Goal: Communication & Community: Ask a question

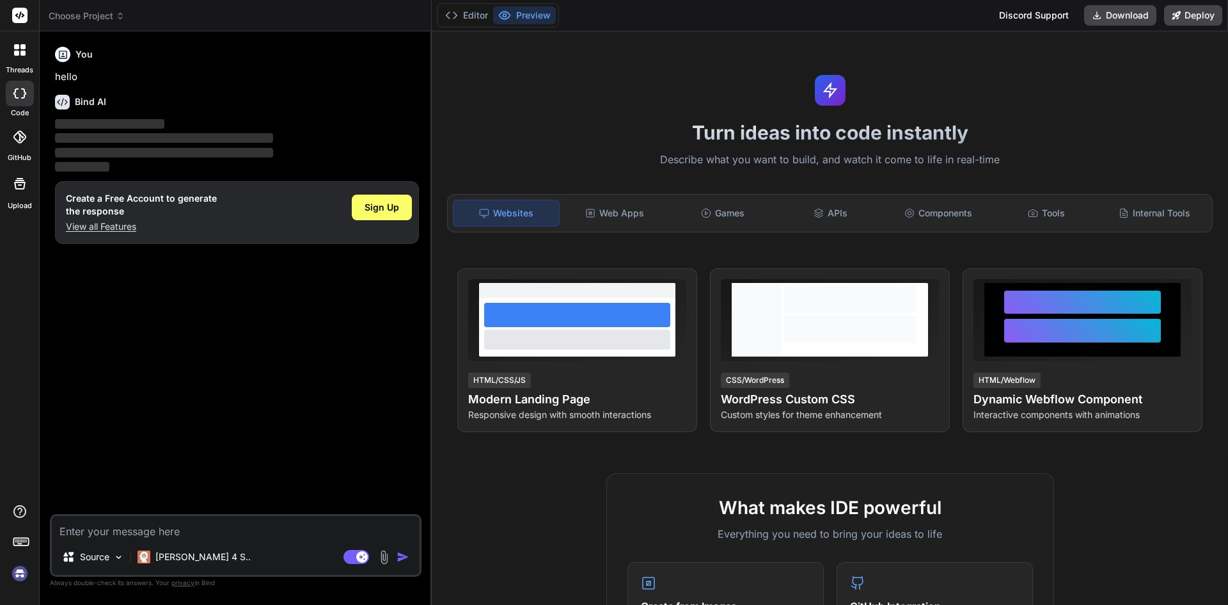
type textarea "x"
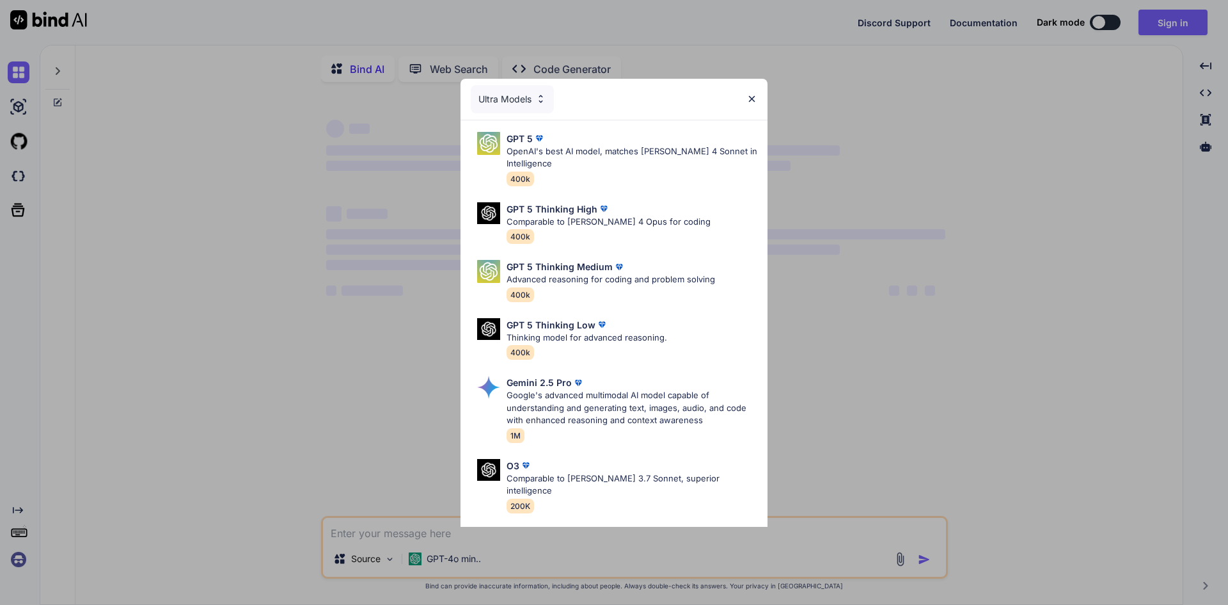
click at [751, 100] on img at bounding box center [752, 98] width 11 height 11
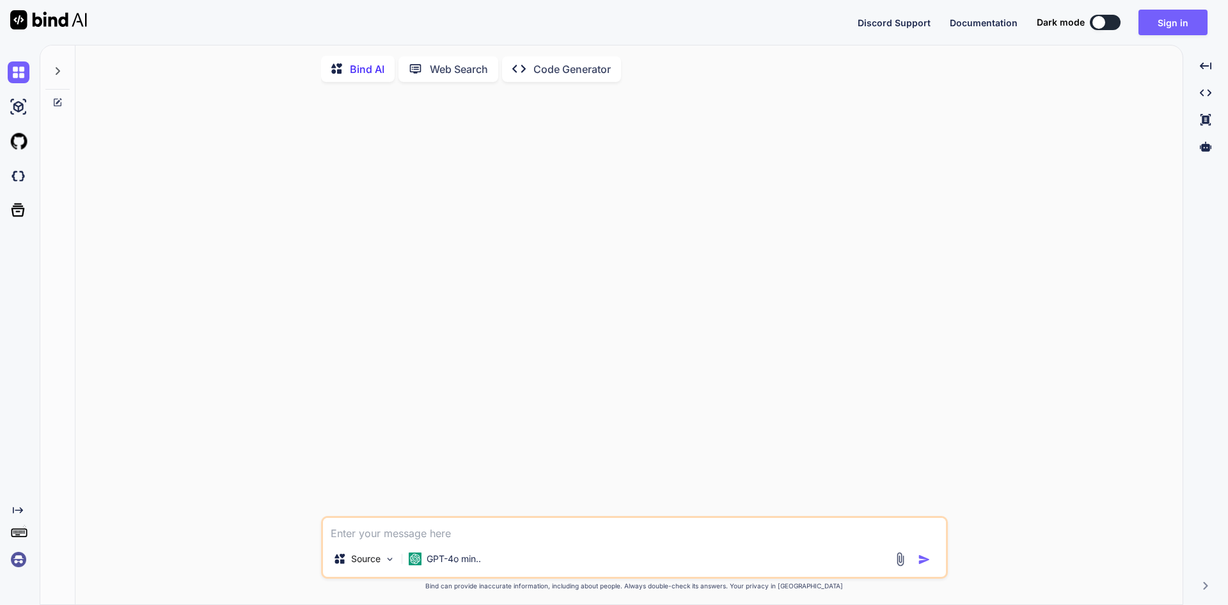
click at [1109, 17] on button at bounding box center [1105, 22] width 31 height 15
type textarea "x"
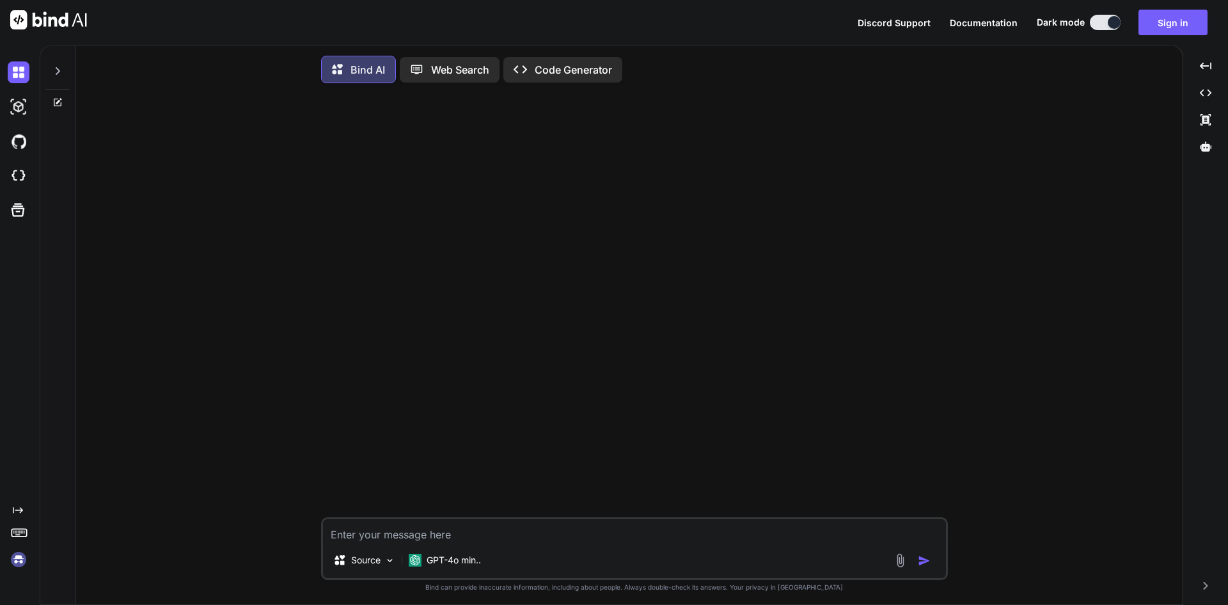
click at [481, 542] on textarea at bounding box center [634, 530] width 623 height 23
paste textarea "<button class="btn btn-outline-primary btn-edit" data-id="{{ $vacation->id }}" …"
type textarea "<button class="btn btn-outline-primary btn-edit" data-id="{{ $vacation->id }}" …"
type textarea "x"
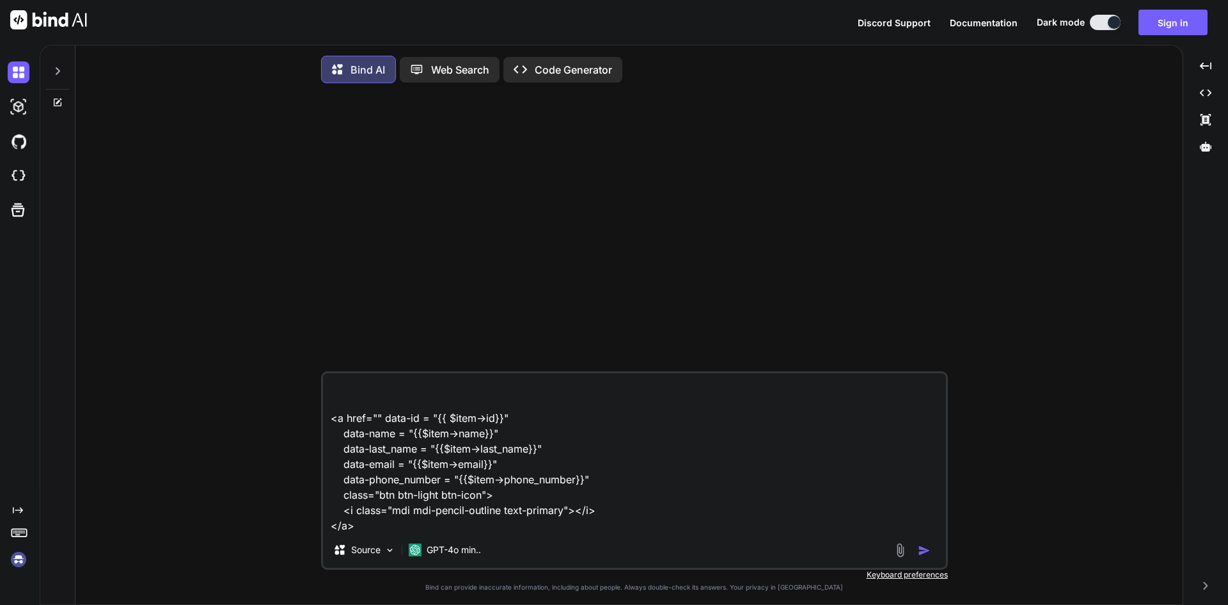
type textarea "<button class="btn btn-outline-primary btn-edit" data-id="{{ $vacation->id }}" …"
type textarea "x"
type textarea "<button class="btn btn-outline-primary btn-edit" data-id="{{ $vacation->id }}" …"
type textarea "x"
type textarea "<button class="btn btn-outline-primary btn-edit" data-id="{{ $vacation->id }}" …"
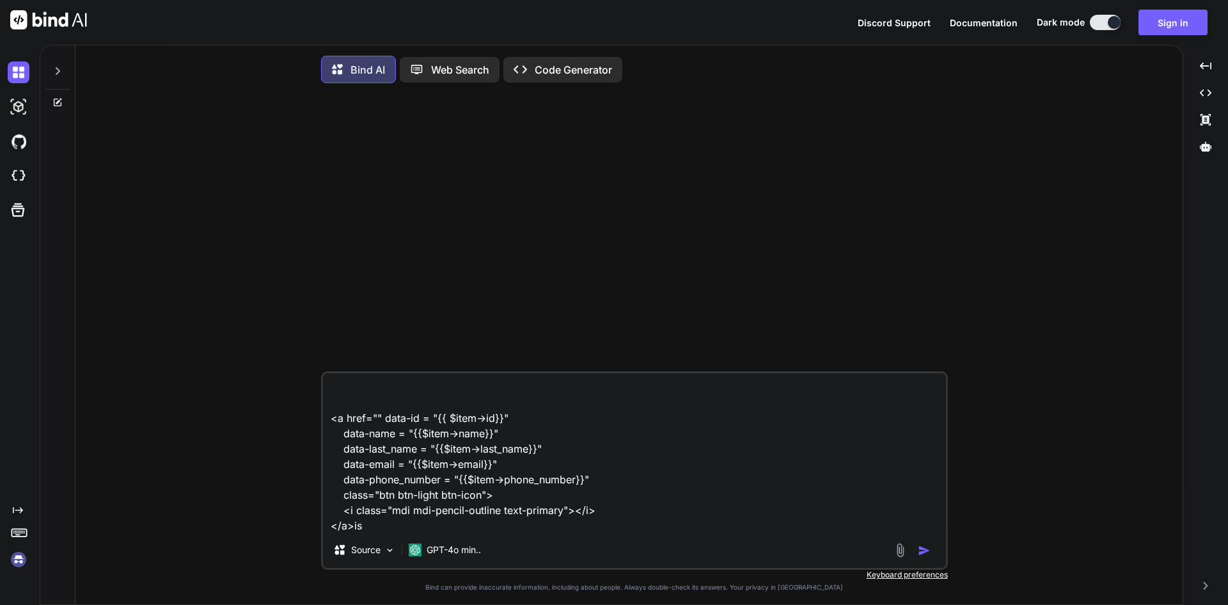
type textarea "x"
type textarea "<button class="btn btn-outline-primary btn-edit" data-id="{{ $vacation->id }}" …"
type textarea "x"
type textarea "<button class="btn btn-outline-primary btn-edit" data-id="{{ $vacation->id }}" …"
type textarea "x"
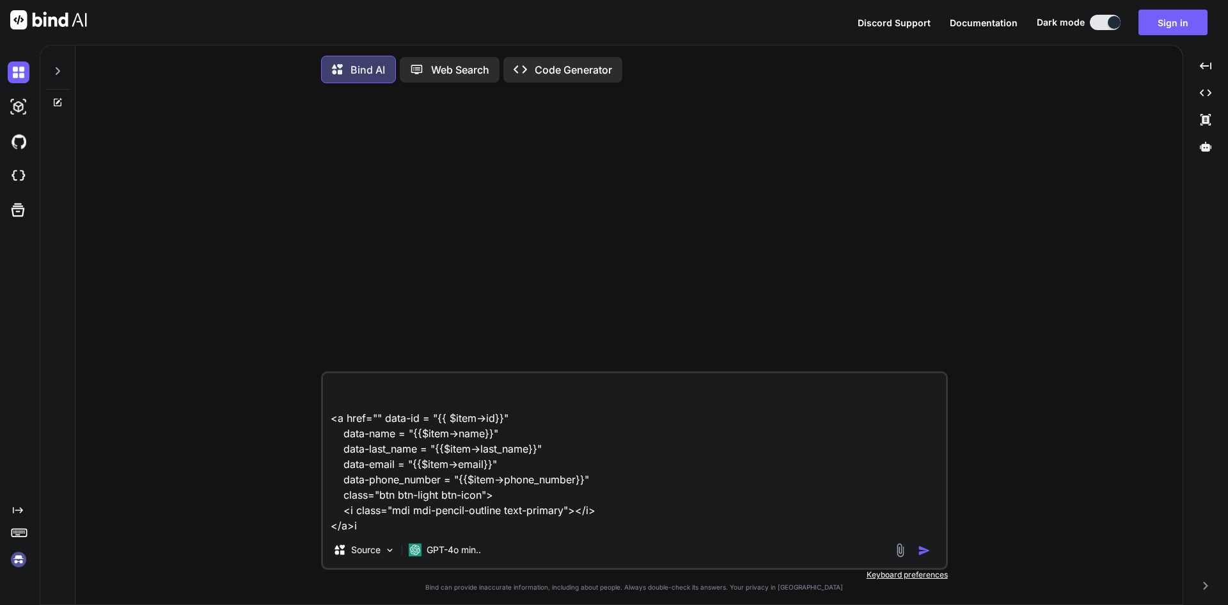
type textarea "<button class="btn btn-outline-primary btn-edit" data-id="{{ $vacation->id }}" …"
type textarea "x"
type textarea "<button class="btn btn-outline-primary btn-edit" data-id="{{ $vacation->id }}" …"
click at [1185, 23] on button "Sign in" at bounding box center [1173, 23] width 69 height 26
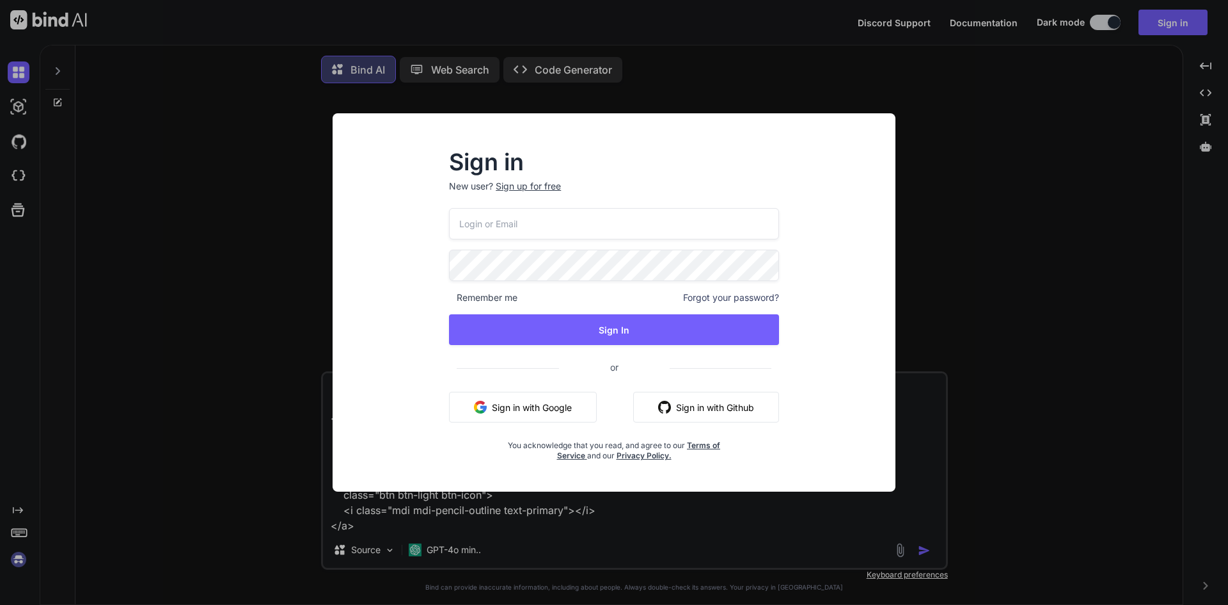
click at [585, 231] on input "email" at bounding box center [614, 223] width 330 height 31
type input "[EMAIL_ADDRESS][DOMAIN_NAME]"
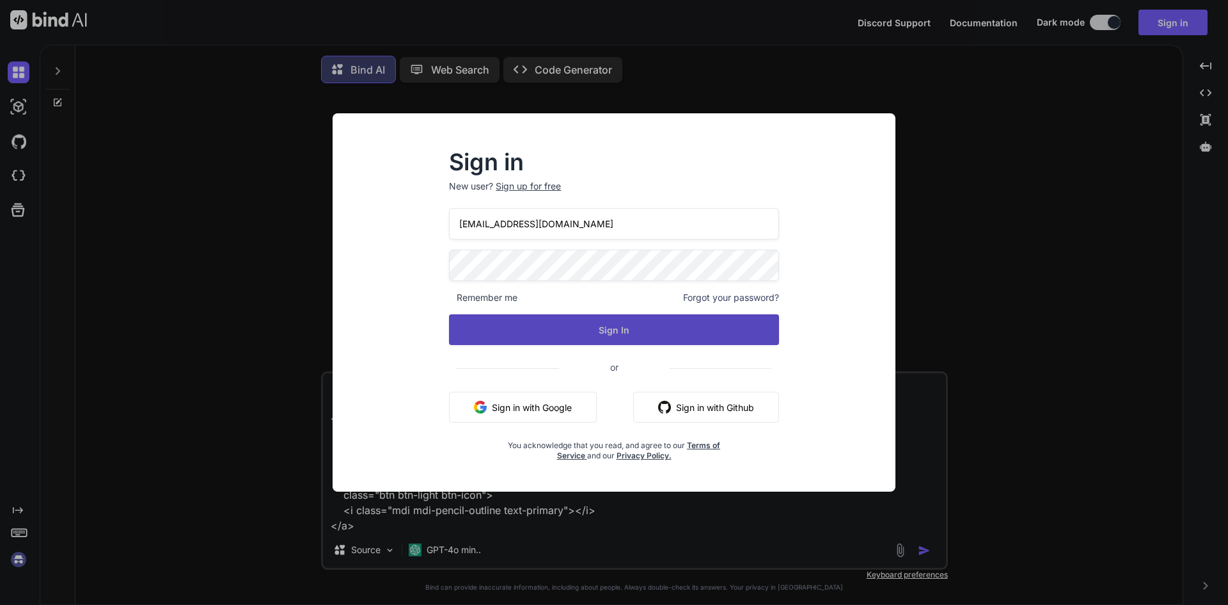
click at [687, 332] on button "Sign In" at bounding box center [614, 329] width 330 height 31
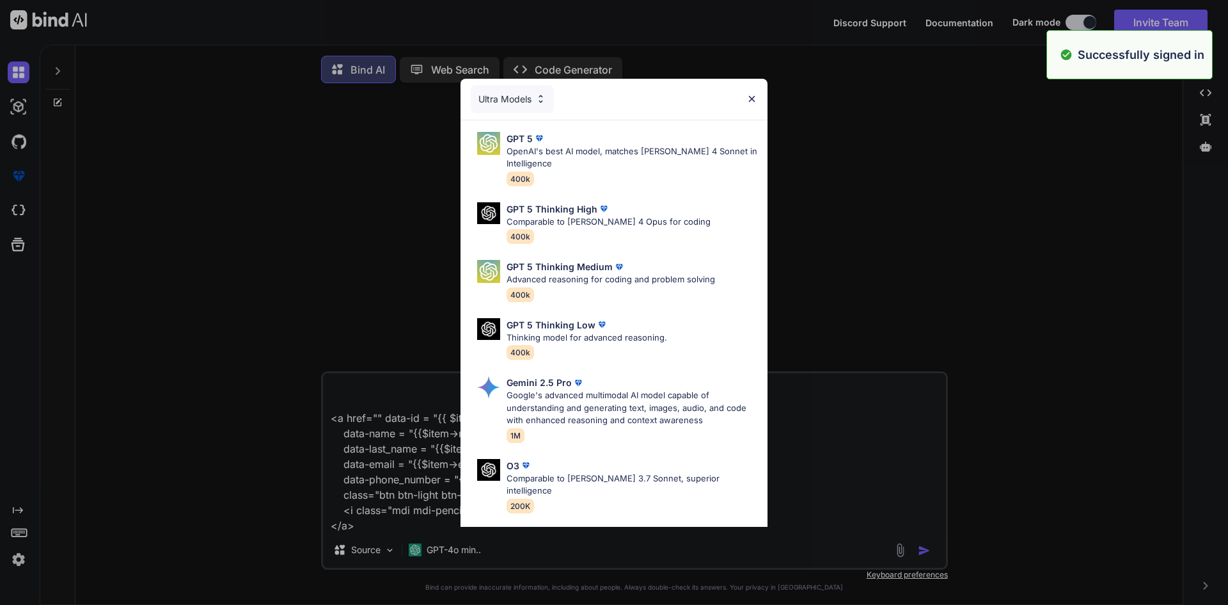
click at [756, 96] on img at bounding box center [752, 98] width 11 height 11
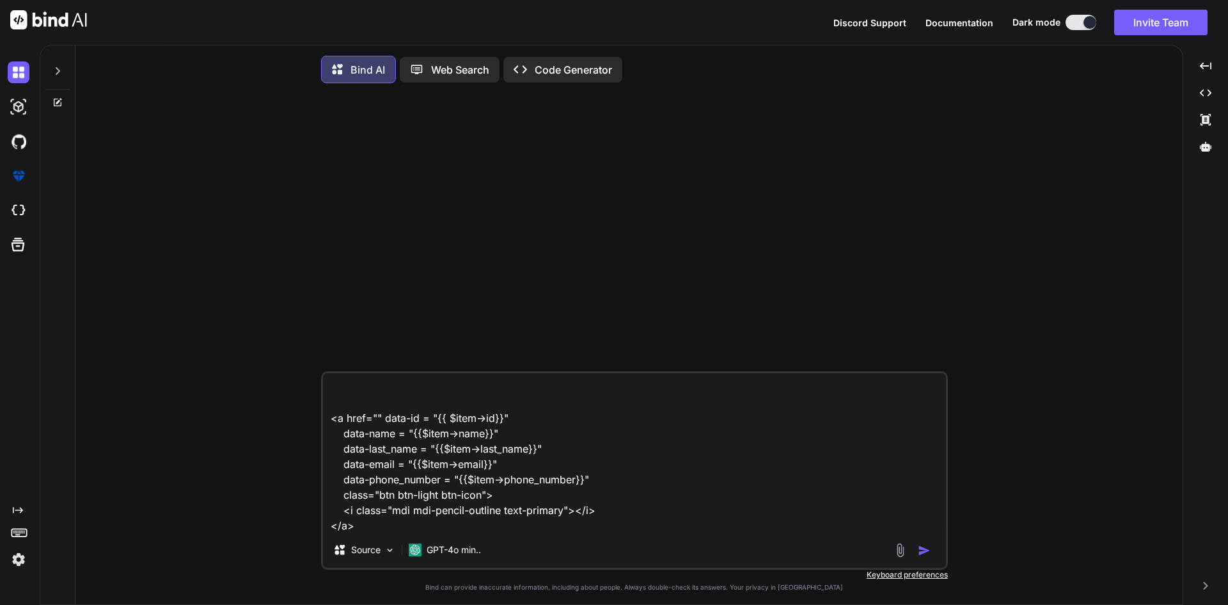
click at [423, 528] on textarea "<button class="btn btn-outline-primary btn-edit" data-id="{{ $vacation->id }}" …" at bounding box center [634, 452] width 623 height 159
type textarea "x"
type textarea "<button class="btn btn-outline-primary btn-edit" data-id="{{ $vacation->id }}" …"
type textarea "x"
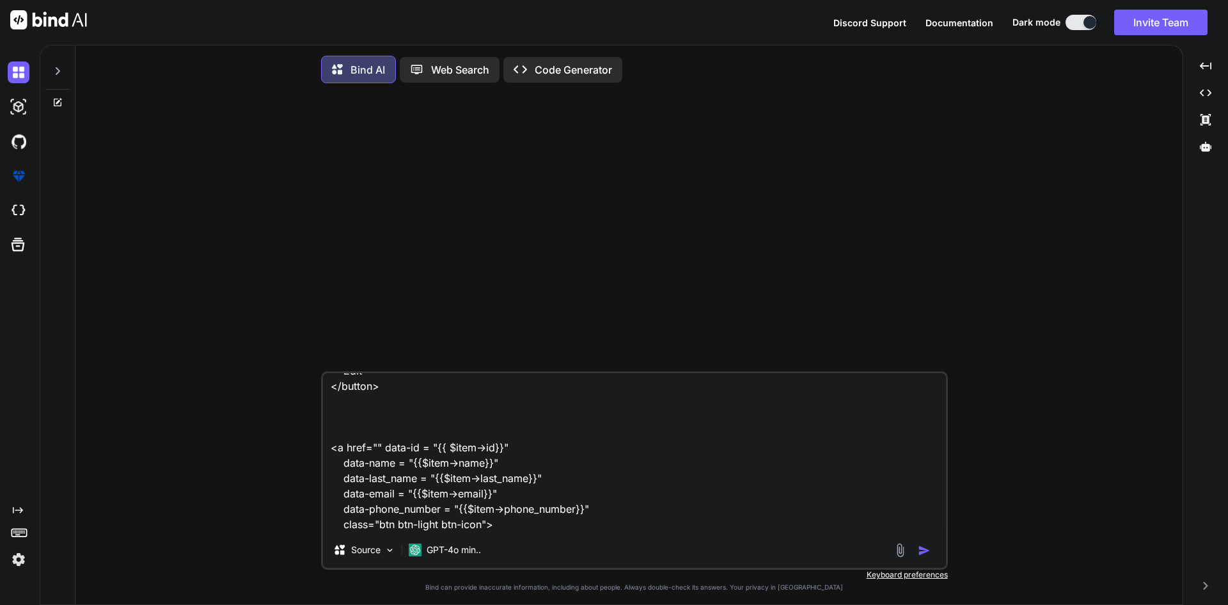
scroll to position [171, 0]
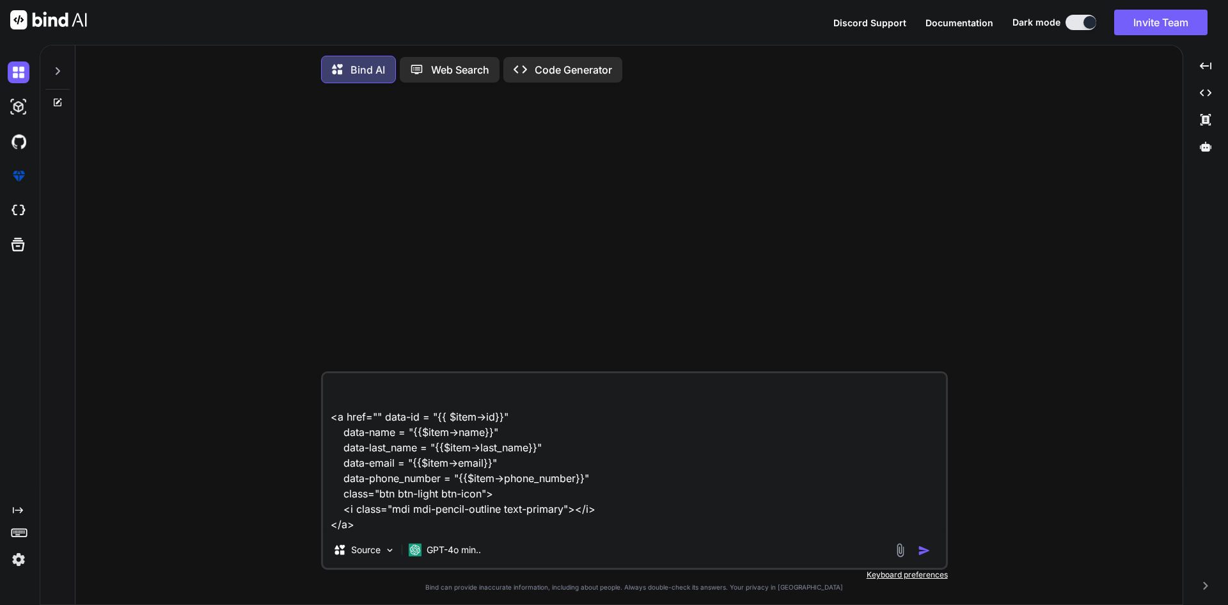
type textarea "<button class="btn btn-outline-primary btn-edit" data-id="{{ $vacation->id }}" …"
type textarea "x"
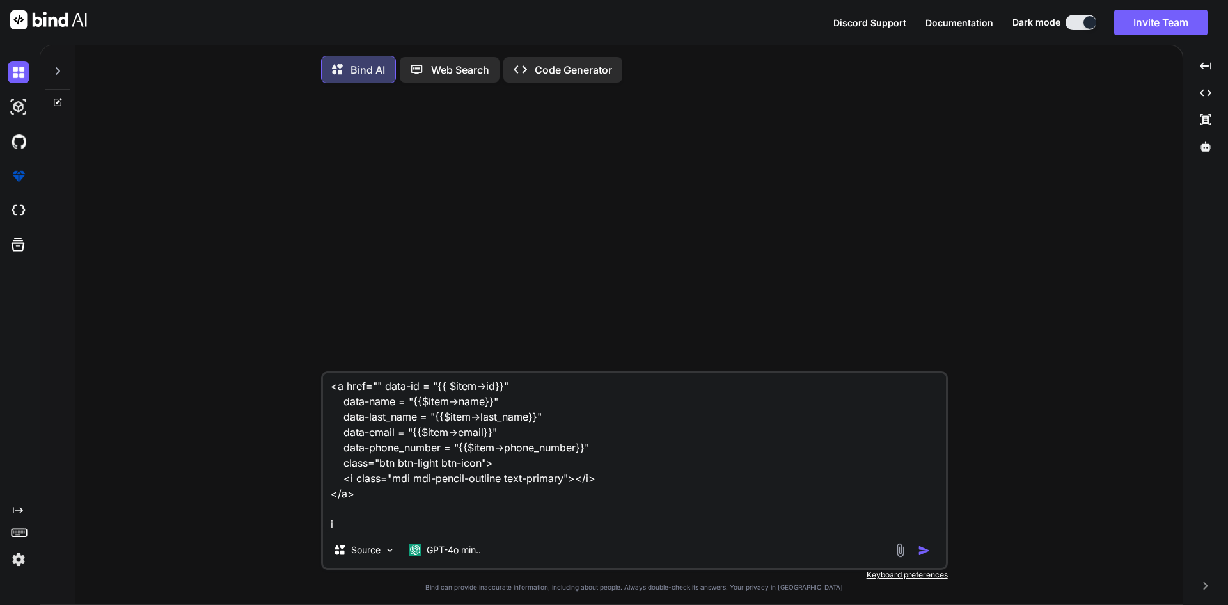
type textarea "<button class="btn btn-outline-primary btn-edit" data-id="{{ $vacation->id }}" …"
type textarea "x"
type textarea "<button class="btn btn-outline-primary btn-edit" data-id="{{ $vacation->id }}" …"
type textarea "x"
type textarea "<button class="btn btn-outline-primary btn-edit" data-id="{{ $vacation->id }}" …"
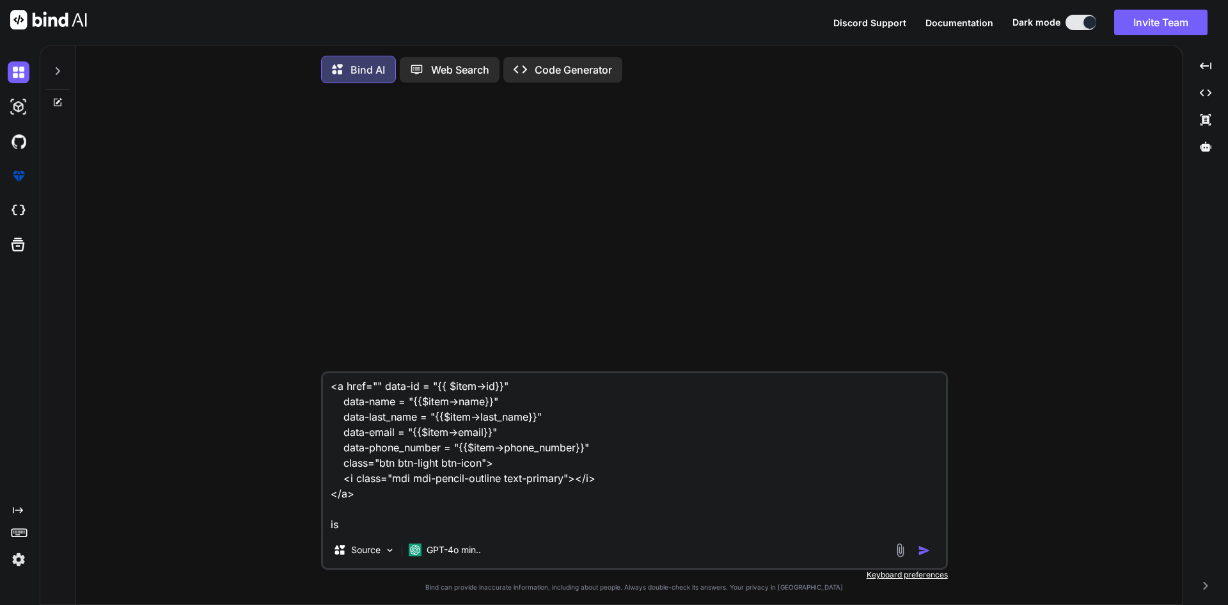
type textarea "x"
type textarea "<button class="btn btn-outline-primary btn-edit" data-id="{{ $vacation->id }}" …"
type textarea "x"
type textarea "<button class="btn btn-outline-primary btn-edit" data-id="{{ $vacation->id }}" …"
type textarea "x"
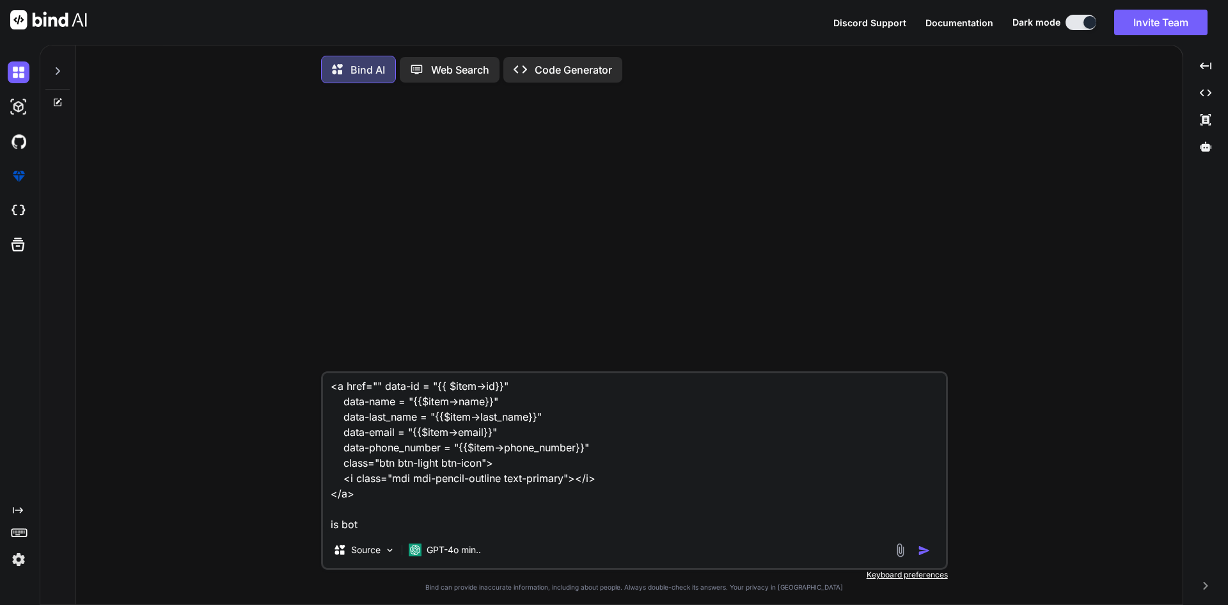
type textarea "<button class="btn btn-outline-primary btn-edit" data-id="{{ $vacation->id }}" …"
type textarea "x"
type textarea "<button class="btn btn-outline-primary btn-edit" data-id="{{ $vacation->id }}" …"
type textarea "x"
type textarea "<button class="btn btn-outline-primary btn-edit" data-id="{{ $vacation->id }}" …"
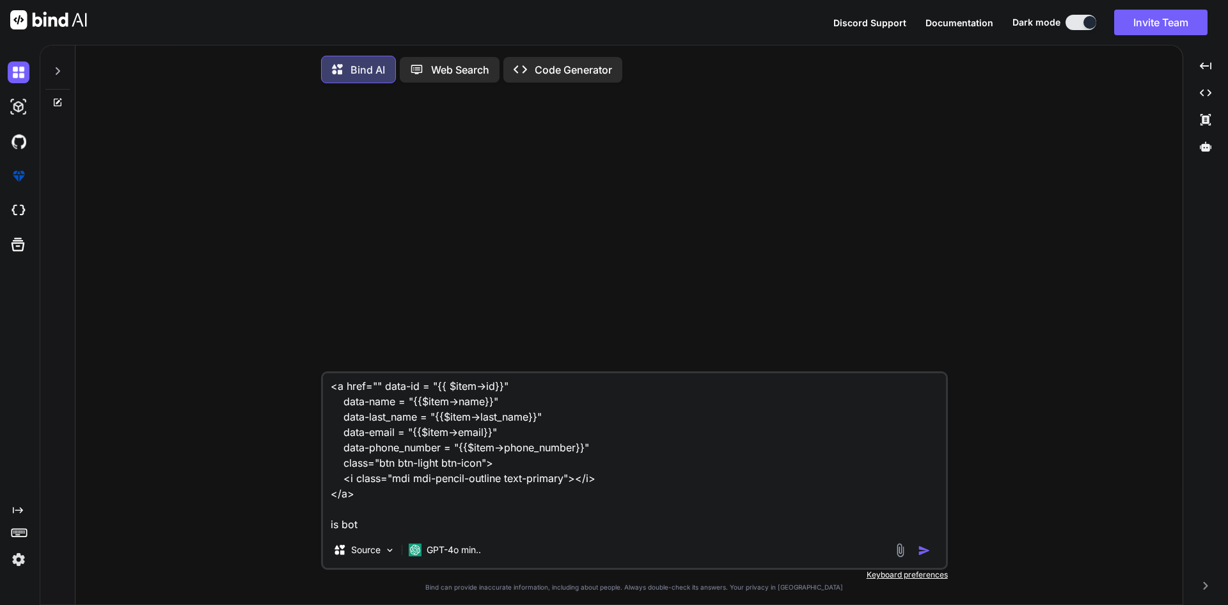
type textarea "x"
type textarea "<button class="btn btn-outline-primary btn-edit" data-id="{{ $vacation->id }}" …"
type textarea "x"
type textarea "<button class="btn btn-outline-primary btn-edit" data-id="{{ $vacation->id }}" …"
type textarea "x"
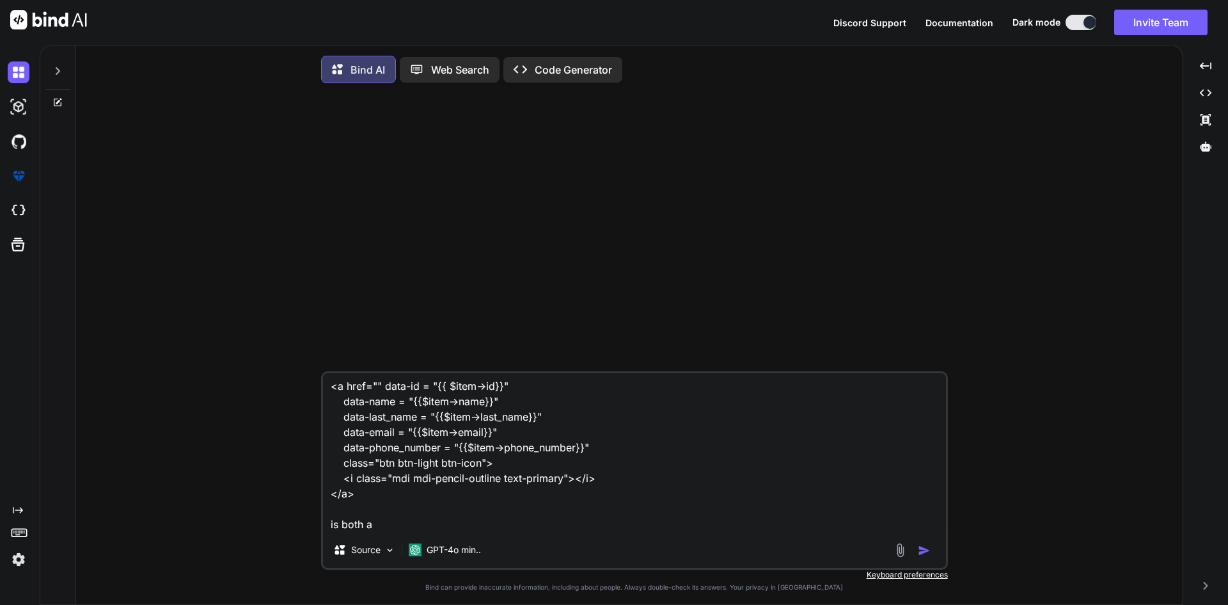
type textarea "<button class="btn btn-outline-primary btn-edit" data-id="{{ $vacation->id }}" …"
type textarea "x"
type textarea "<button class="btn btn-outline-primary btn-edit" data-id="{{ $vacation->id }}" …"
type textarea "x"
type textarea "<button class="btn btn-outline-primary btn-edit" data-id="{{ $vacation->id }}" …"
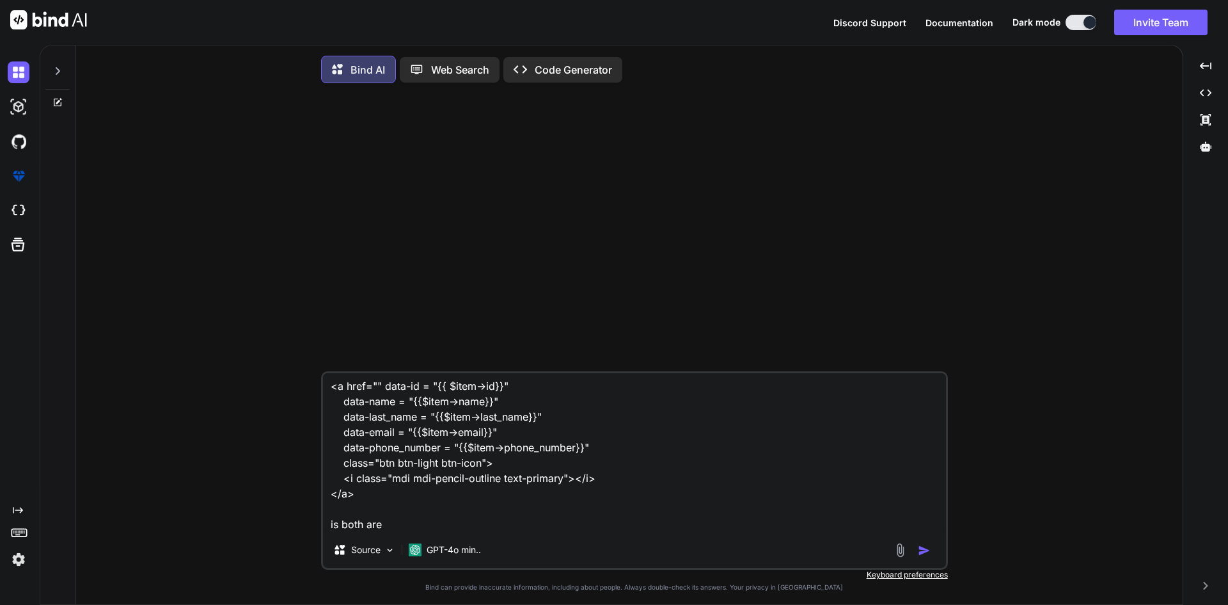
type textarea "x"
type textarea "<button class="btn btn-outline-primary btn-edit" data-id="{{ $vacation->id }}" …"
type textarea "x"
type textarea "<button class="btn btn-outline-primary btn-edit" data-id="{{ $vacation->id }}" …"
type textarea "x"
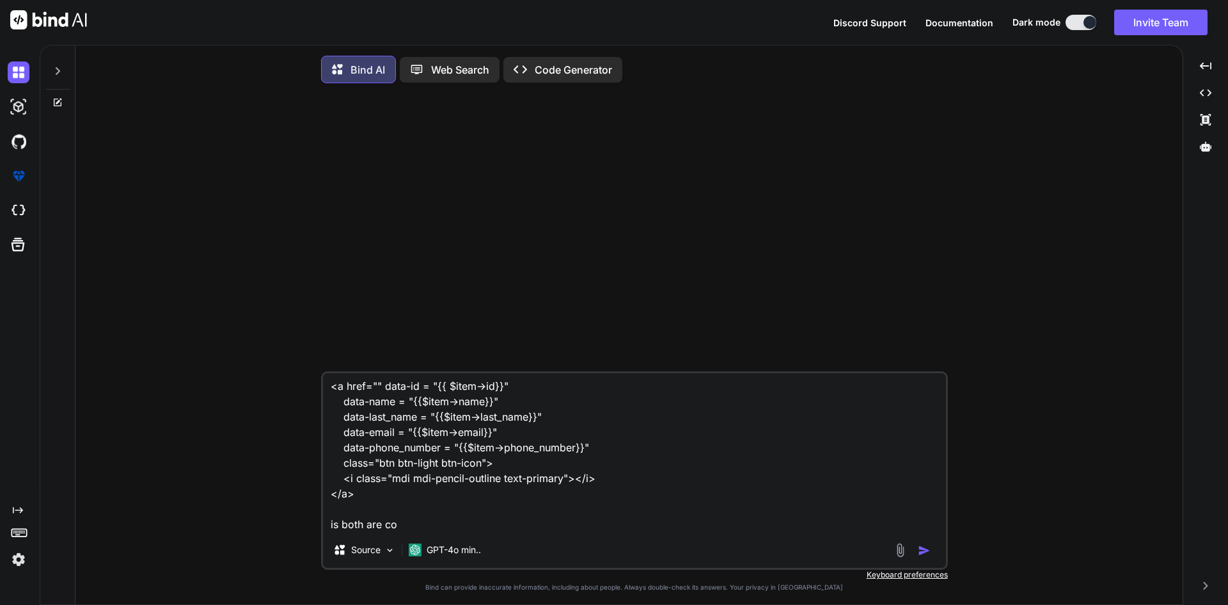
type textarea "<button class="btn btn-outline-primary btn-edit" data-id="{{ $vacation->id }}" …"
type textarea "x"
type textarea "<button class="btn btn-outline-primary btn-edit" data-id="{{ $vacation->id }}" …"
type textarea "x"
type textarea "<button class="btn btn-outline-primary btn-edit" data-id="{{ $vacation->id }}" …"
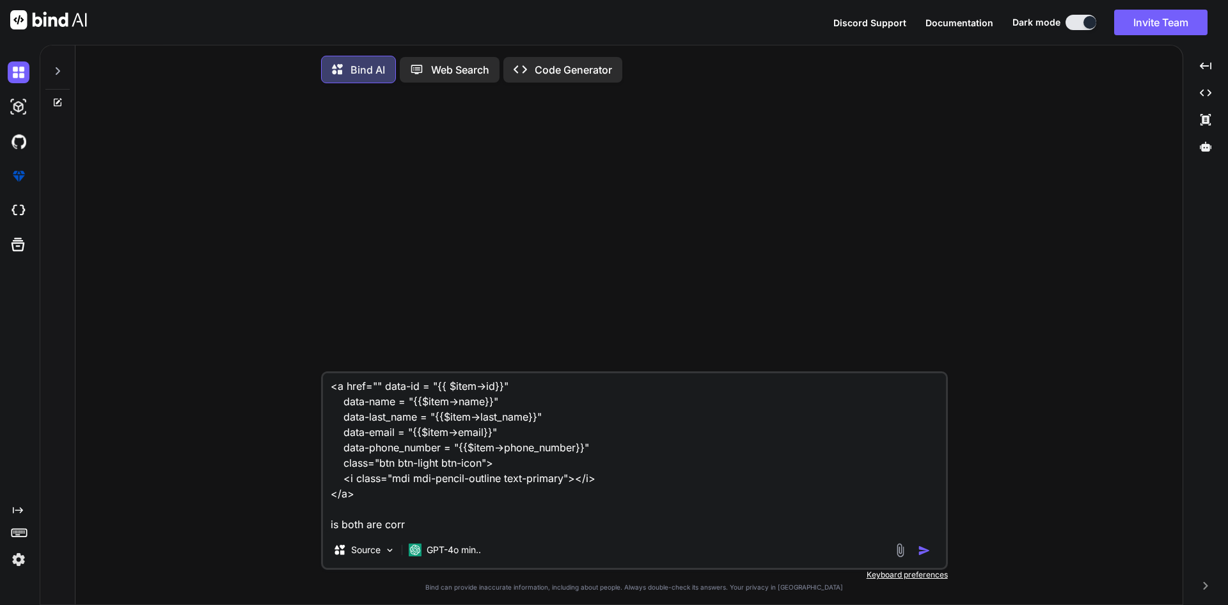
type textarea "x"
type textarea "<button class="btn btn-outline-primary btn-edit" data-id="{{ $vacation->id }}" …"
type textarea "x"
type textarea "<button class="btn btn-outline-primary btn-edit" data-id="{{ $vacation->id }}" …"
type textarea "x"
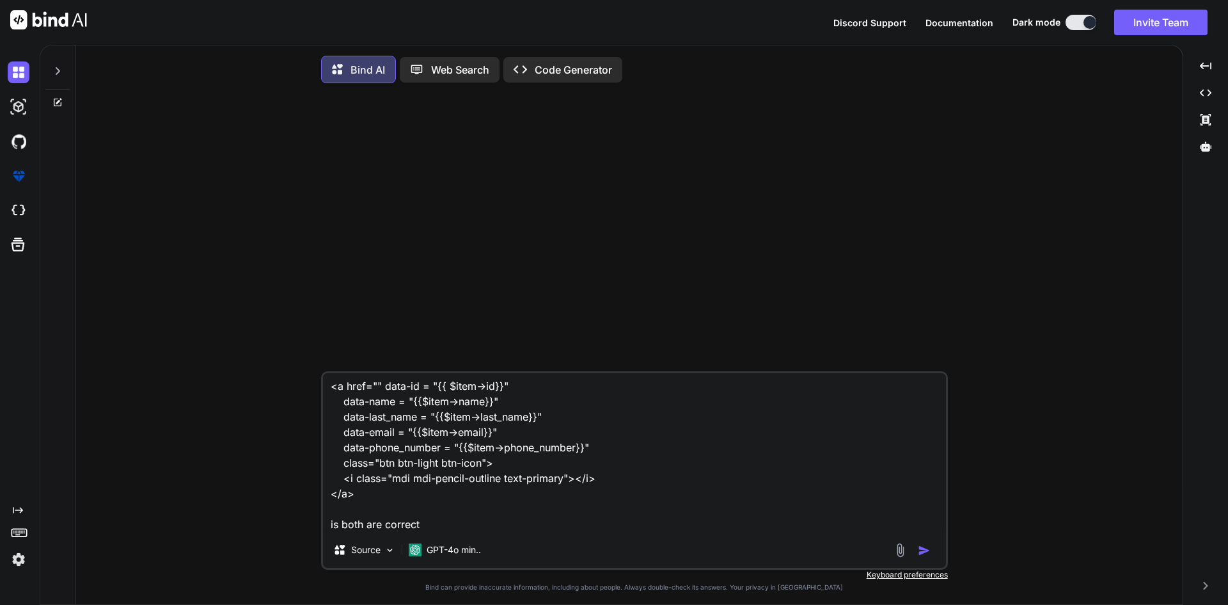
type textarea "<button class="btn btn-outline-primary btn-edit" data-id="{{ $vacation->id }}" …"
type textarea "x"
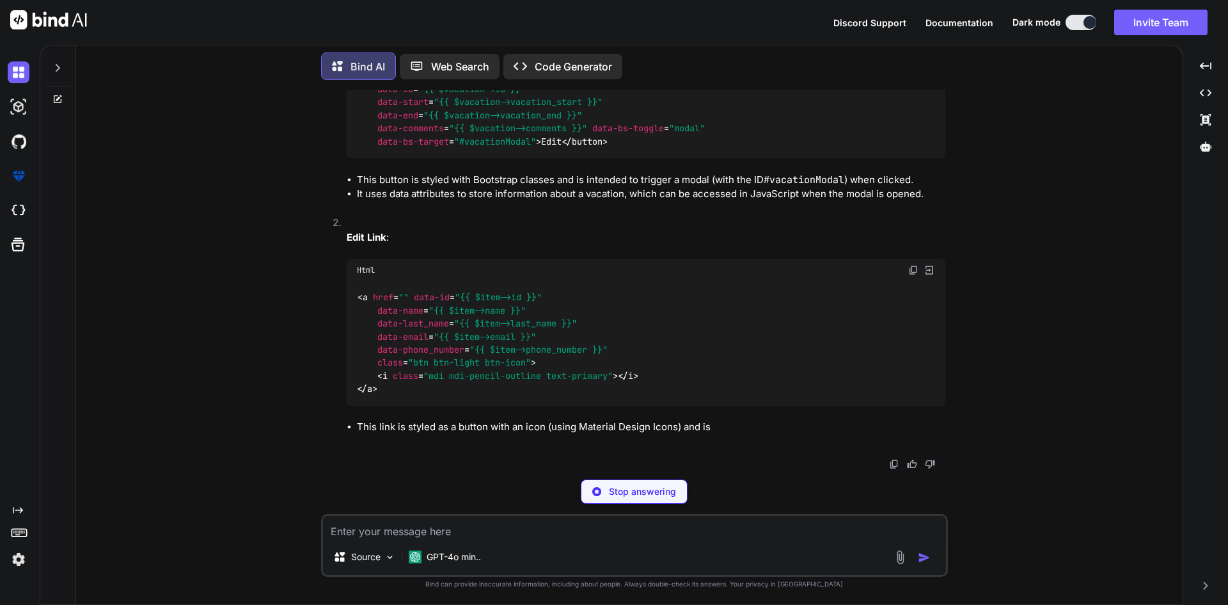
scroll to position [289, 0]
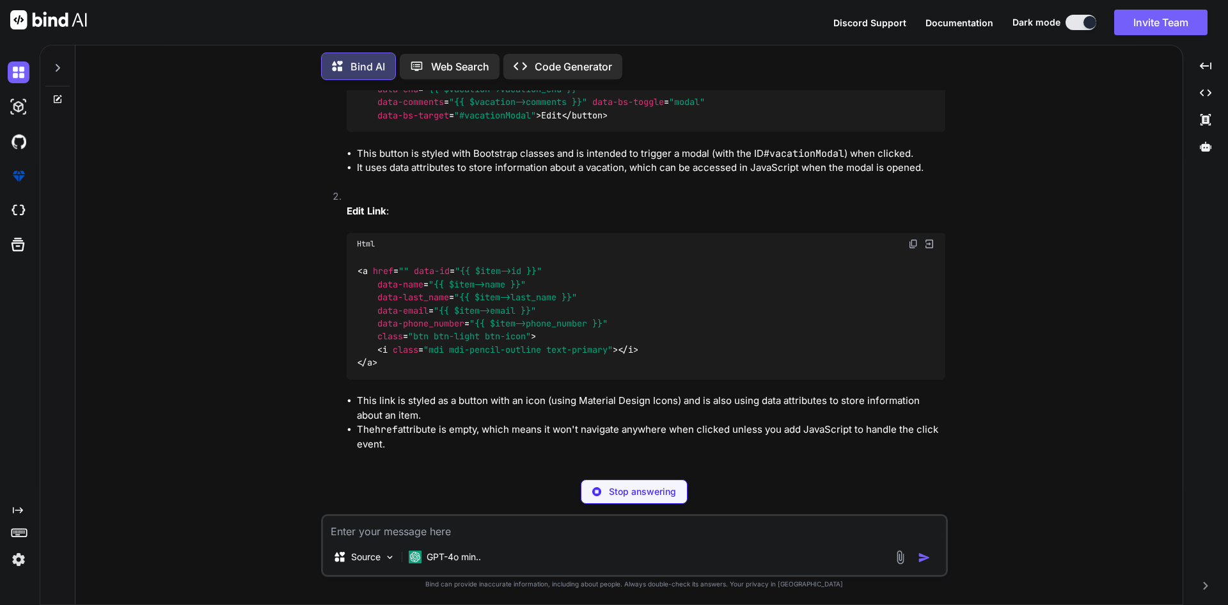
type textarea "x"
click at [912, 249] on img at bounding box center [914, 244] width 10 height 10
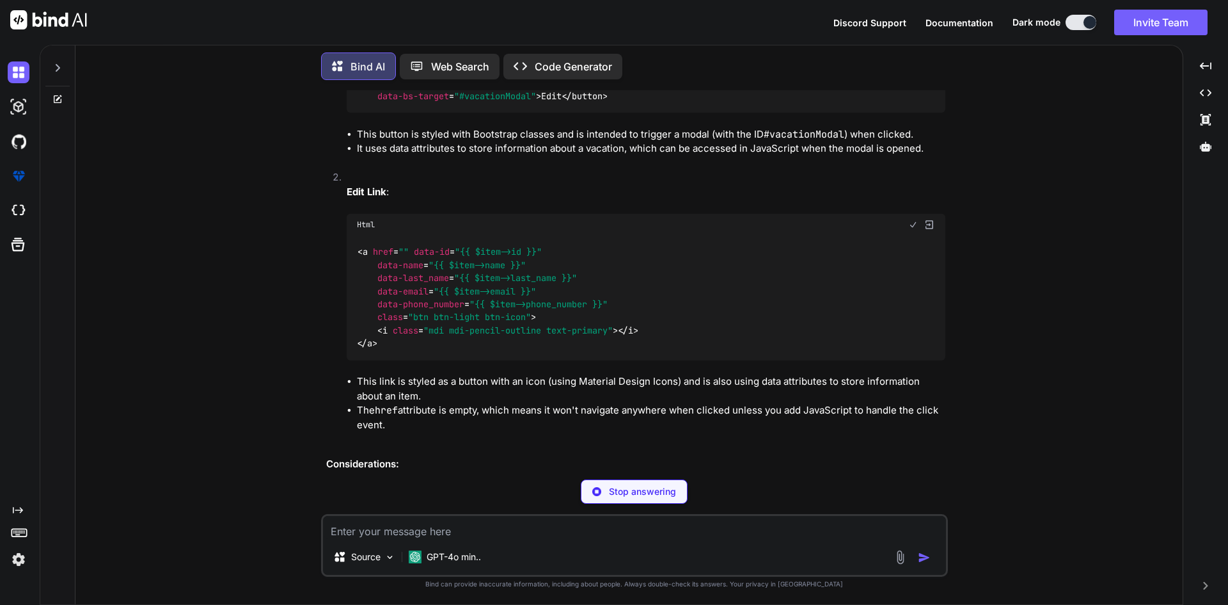
scroll to position [408, 0]
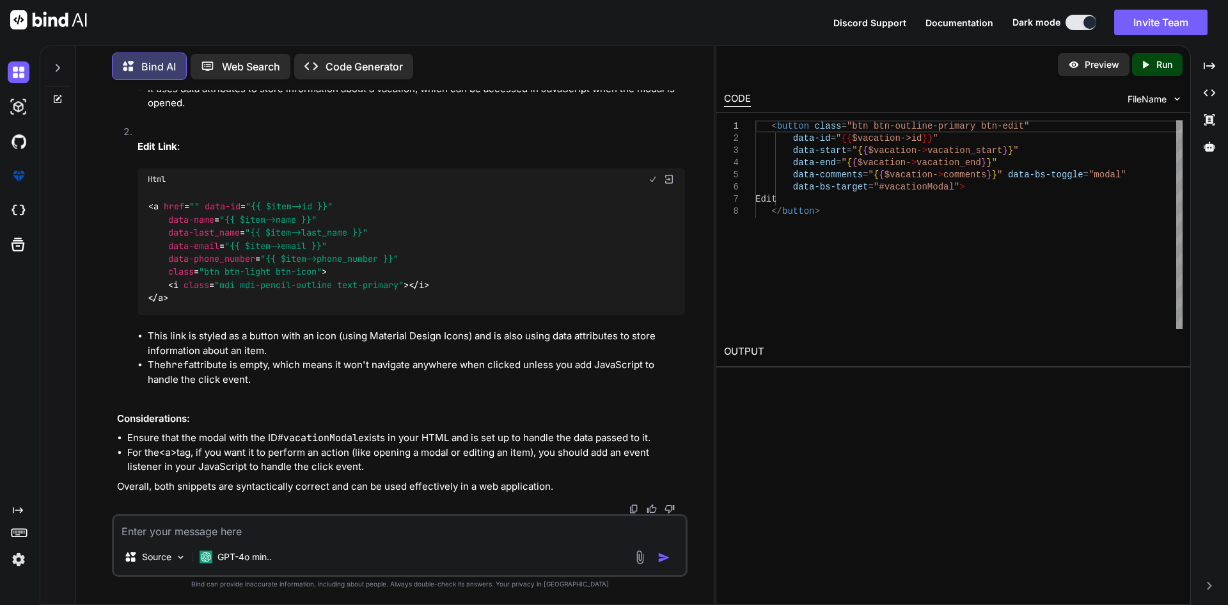
type textarea "x"
click at [1208, 63] on icon "Created with Pixso." at bounding box center [1210, 66] width 12 height 12
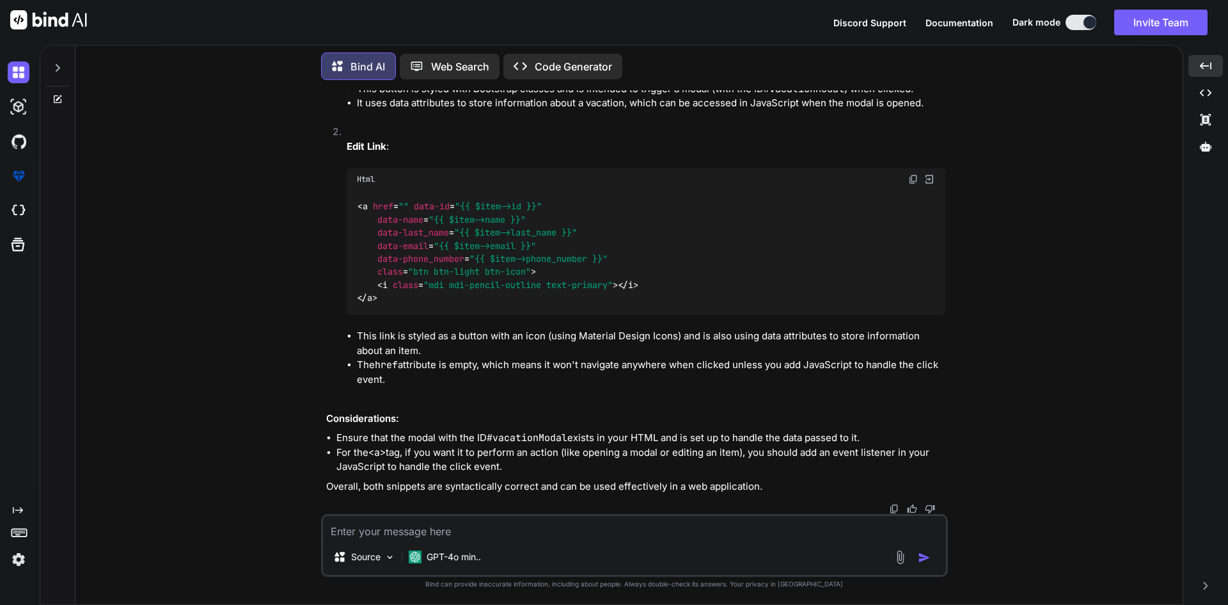
click at [917, 183] on img at bounding box center [914, 179] width 10 height 10
click at [910, 181] on img at bounding box center [914, 179] width 10 height 10
